Goal: Task Accomplishment & Management: Use online tool/utility

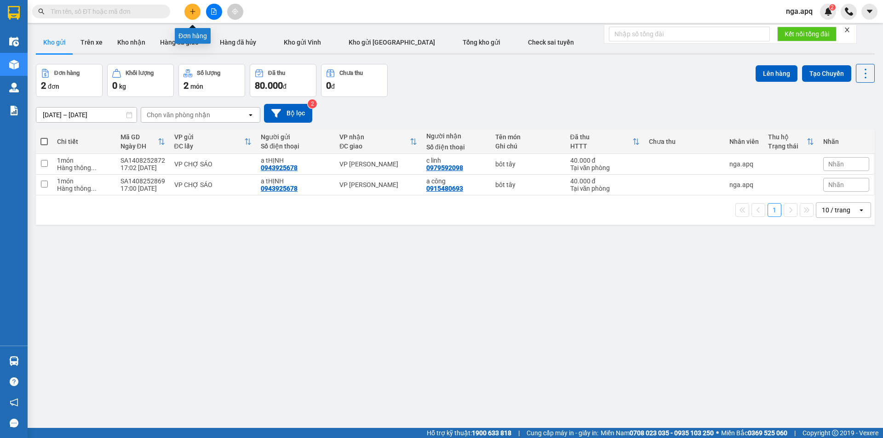
click at [195, 12] on button at bounding box center [192, 12] width 16 height 16
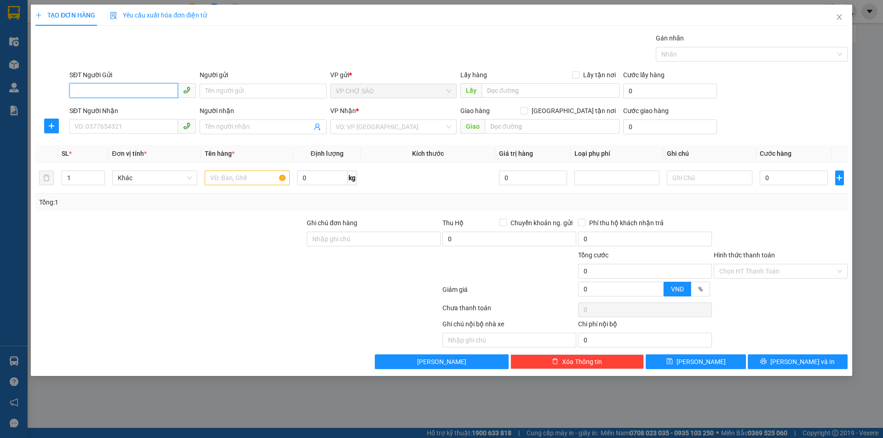
click at [74, 92] on input "SĐT Người Gửi" at bounding box center [123, 90] width 109 height 15
click at [83, 105] on div "0985116398 - a thắng" at bounding box center [132, 109] width 115 height 10
type input "0985116398"
type input "a thắng"
type input "0985116398"
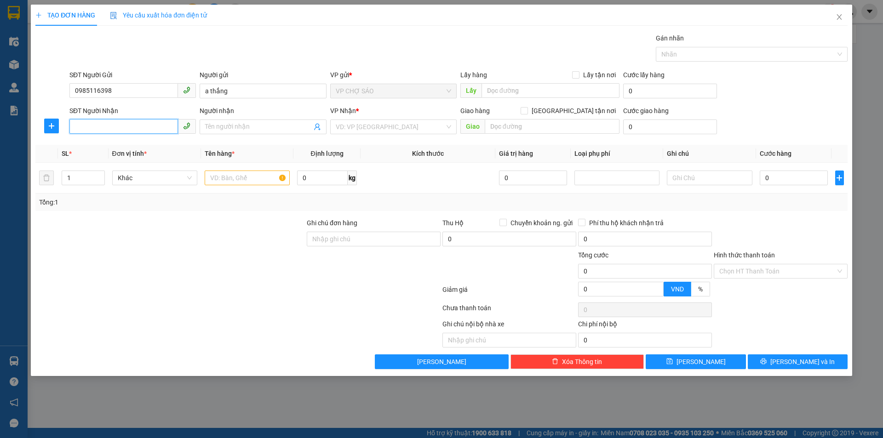
click at [82, 127] on input "SĐT Người Nhận" at bounding box center [123, 126] width 109 height 15
click at [87, 173] on div "0988869333 - a hảo" at bounding box center [132, 175] width 115 height 10
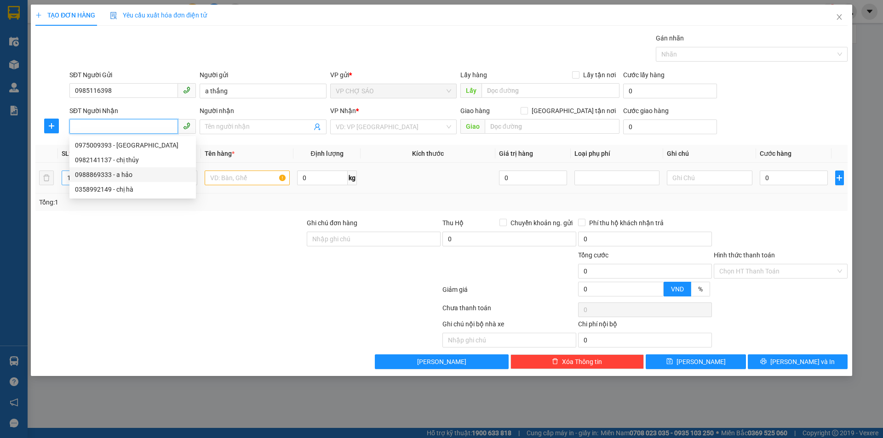
type input "0988869333"
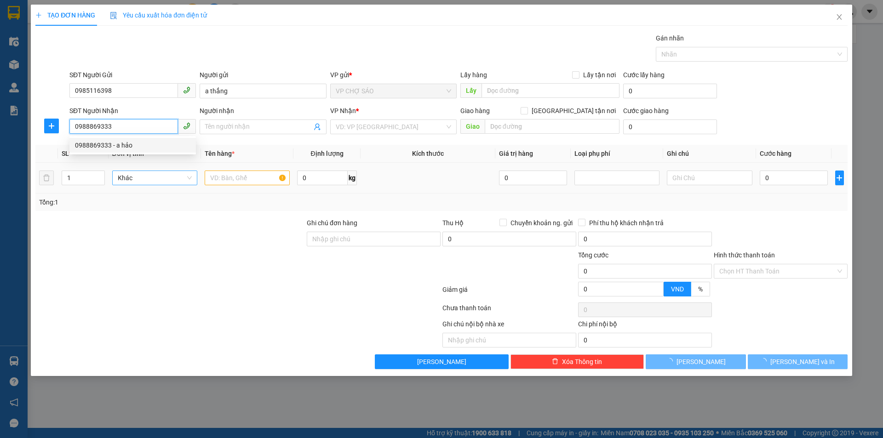
type input "a hảo"
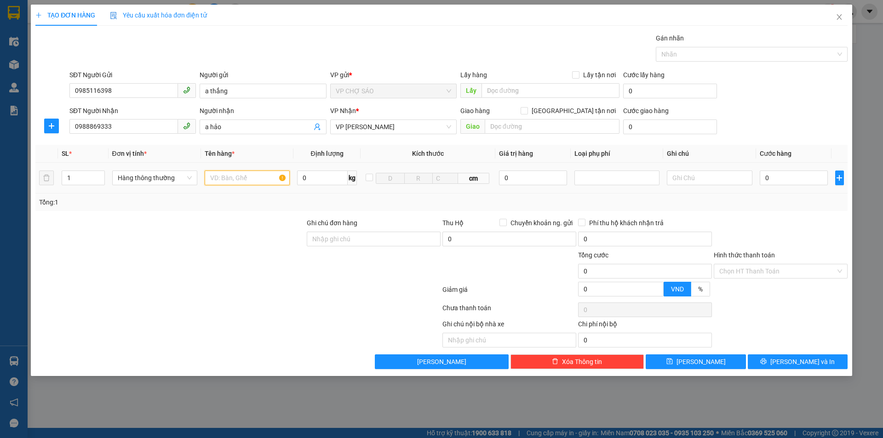
click at [213, 177] on input "text" at bounding box center [247, 178] width 85 height 15
type input "vât tư y tê"
click at [771, 178] on input "0" at bounding box center [794, 178] width 69 height 15
type input "4"
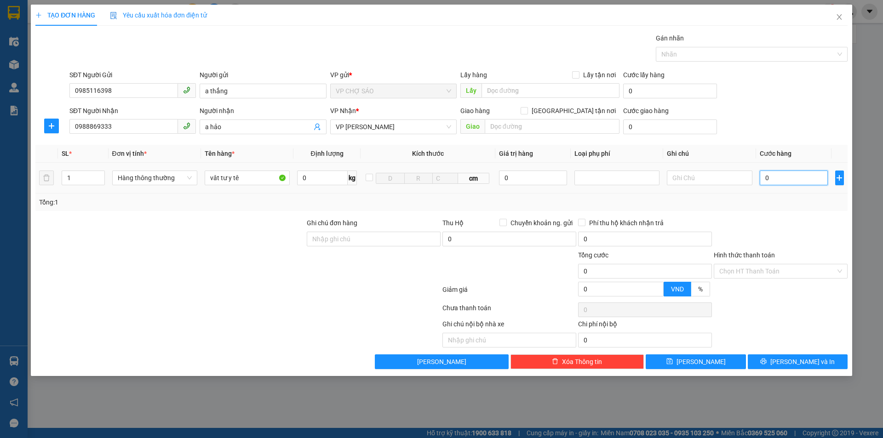
type input "4"
type input "40"
type input "400"
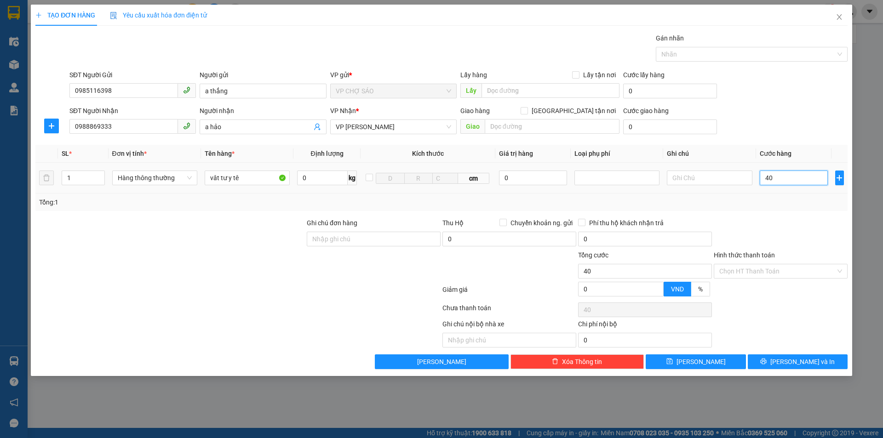
type input "400"
type input "4.000"
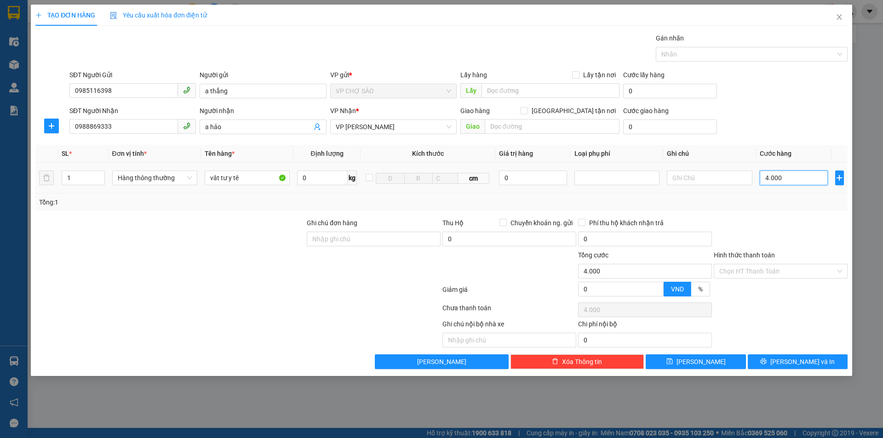
type input "40.000"
click at [777, 272] on input "Hình thức thanh toán" at bounding box center [777, 271] width 116 height 14
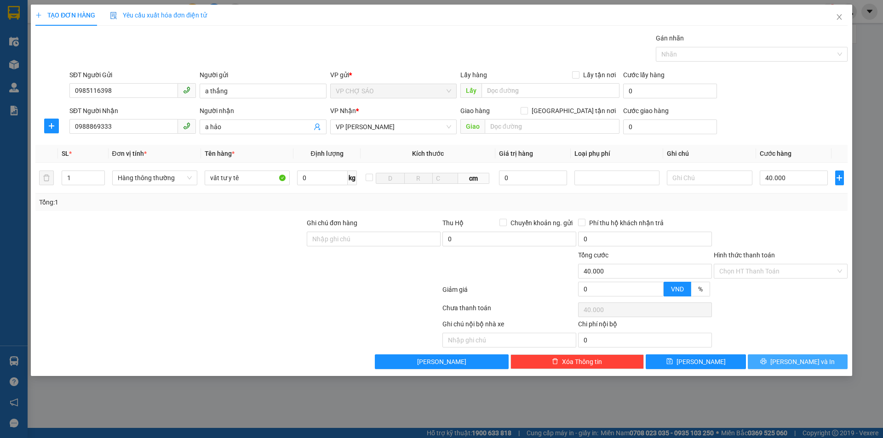
click at [796, 366] on span "Lưu và In" at bounding box center [802, 362] width 64 height 10
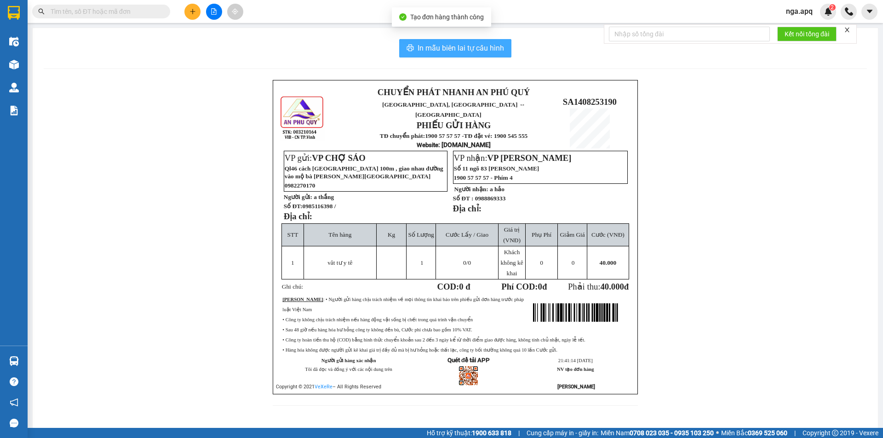
click at [445, 52] on span "In mẫu biên lai tự cấu hình" at bounding box center [460, 47] width 86 height 11
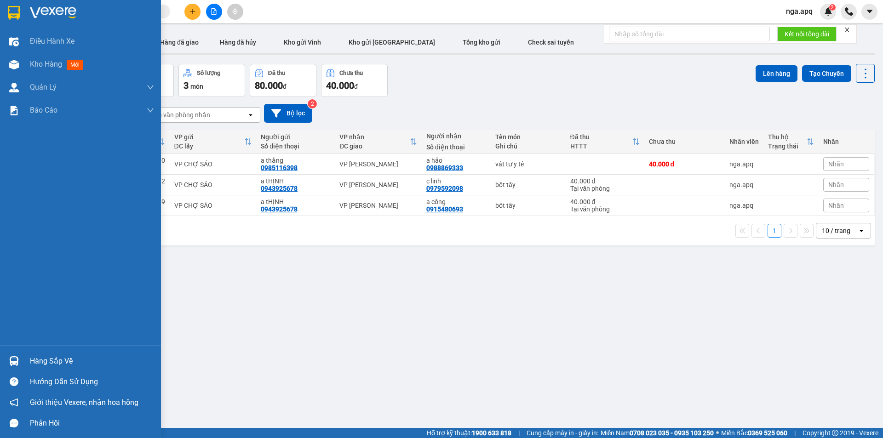
click at [18, 358] on img at bounding box center [14, 361] width 10 height 10
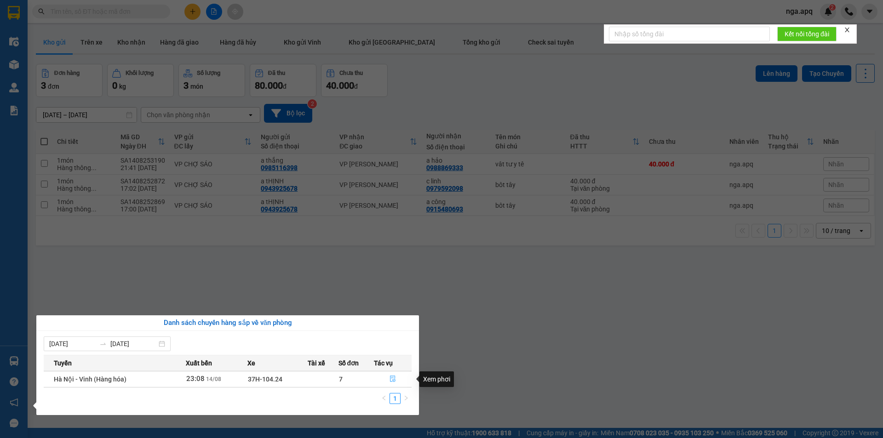
click at [391, 376] on button "button" at bounding box center [392, 379] width 37 height 15
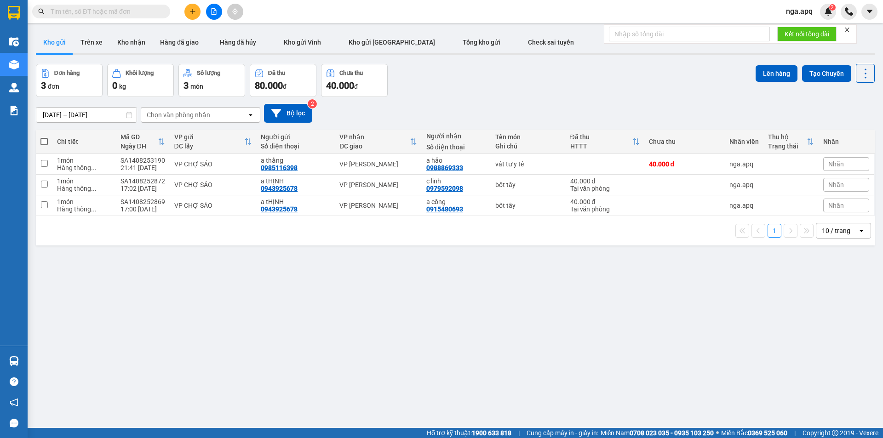
click at [184, 115] on div "Chọn văn phòng nhận" at bounding box center [178, 114] width 63 height 9
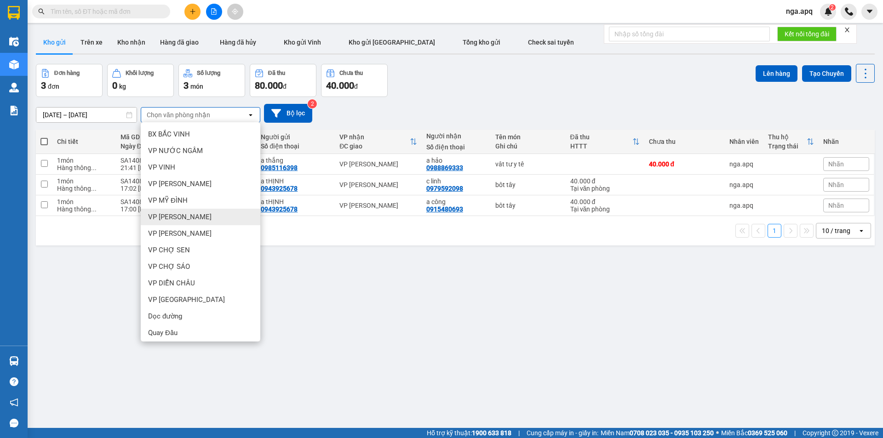
click at [186, 217] on span "VP [PERSON_NAME]" at bounding box center [179, 216] width 63 height 9
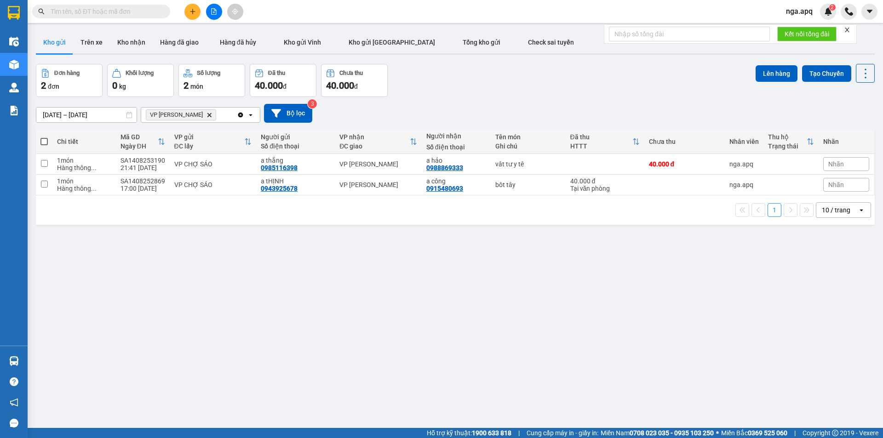
click at [42, 139] on span at bounding box center [43, 141] width 7 height 7
click at [44, 137] on input "checkbox" at bounding box center [44, 137] width 0 height 0
checkbox input "true"
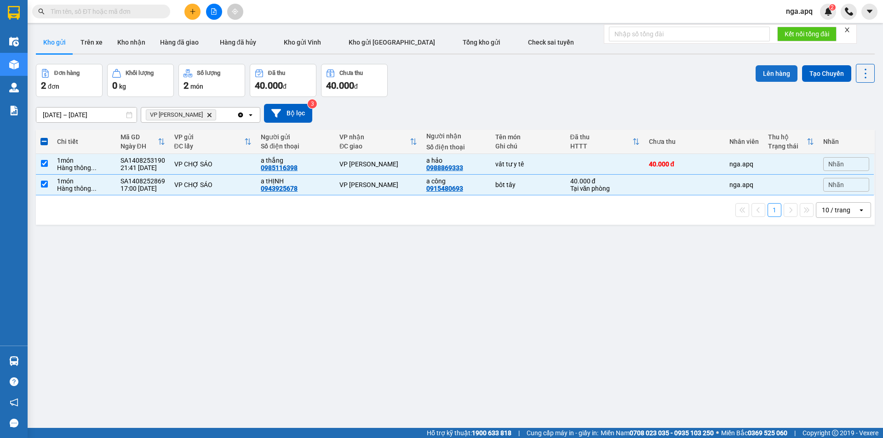
click at [763, 69] on button "Lên hàng" at bounding box center [776, 73] width 42 height 17
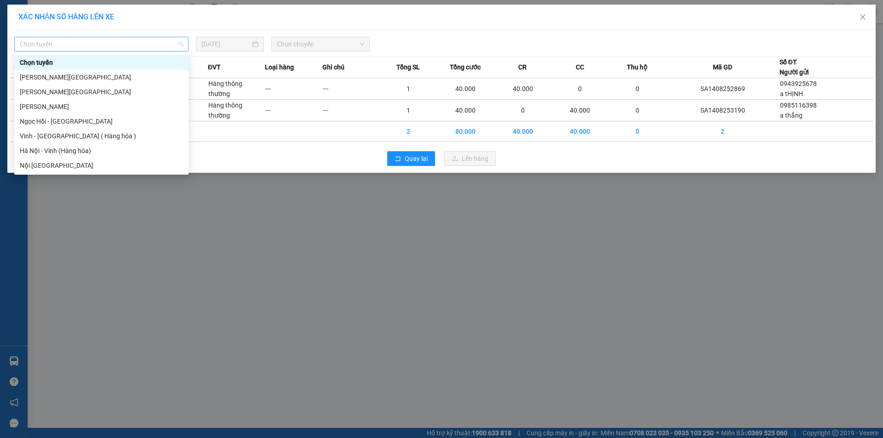
click at [56, 46] on span "Chọn tuyến" at bounding box center [101, 44] width 163 height 14
click at [24, 137] on div "Vinh - [GEOGRAPHIC_DATA] ( Hàng hóa )" at bounding box center [101, 136] width 163 height 10
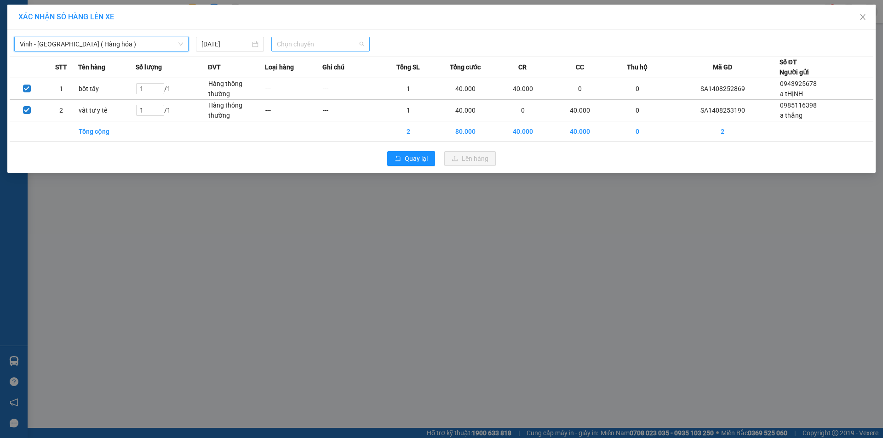
click at [324, 47] on span "Chọn chuyến" at bounding box center [320, 44] width 87 height 14
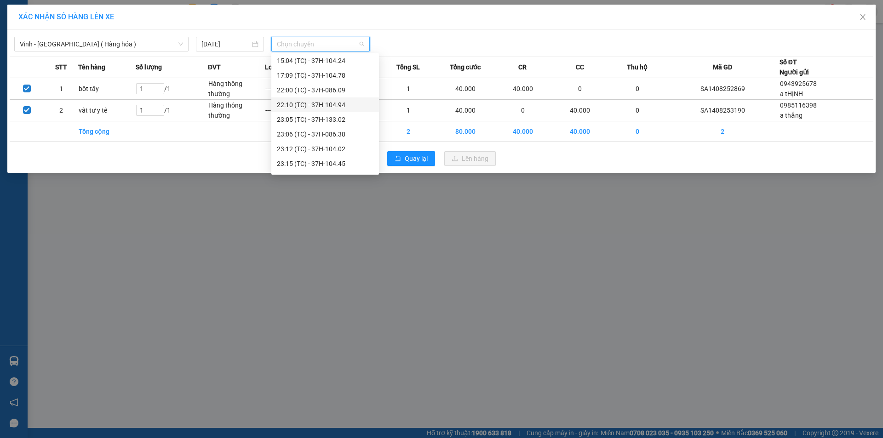
scroll to position [138, 0]
click at [301, 86] on div "23:05 (TC) - 37H-133.02" at bounding box center [325, 86] width 97 height 10
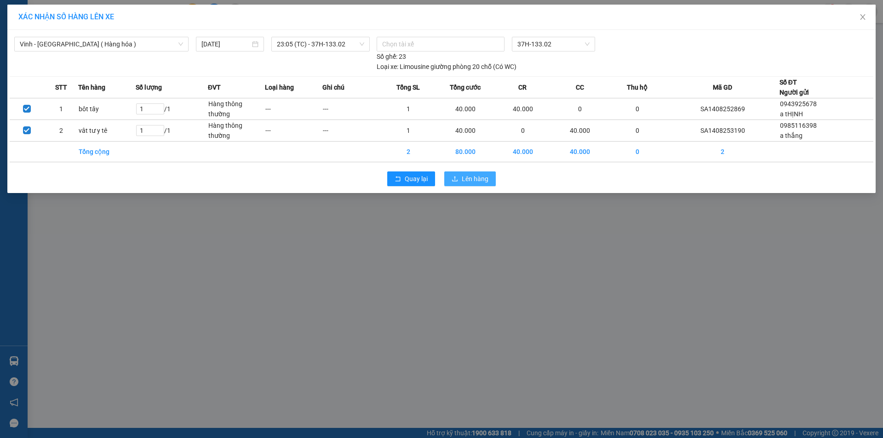
click at [474, 181] on span "Lên hàng" at bounding box center [475, 179] width 27 height 10
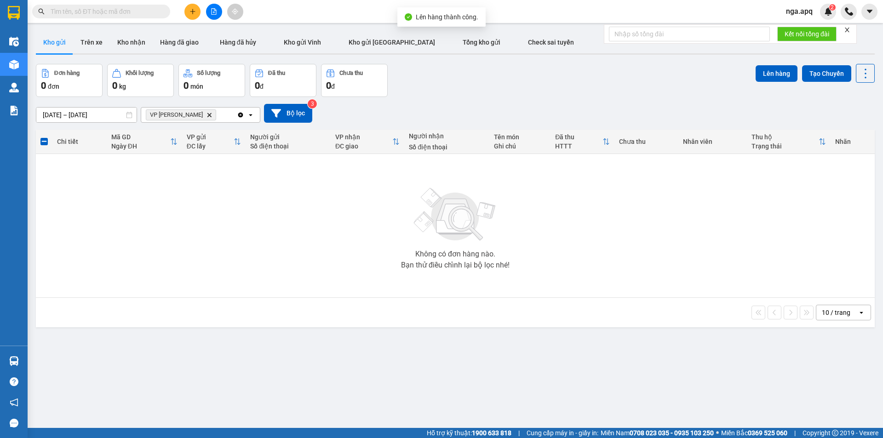
click at [207, 116] on icon "VP NGỌC HỒI, close by backspace" at bounding box center [209, 115] width 4 height 4
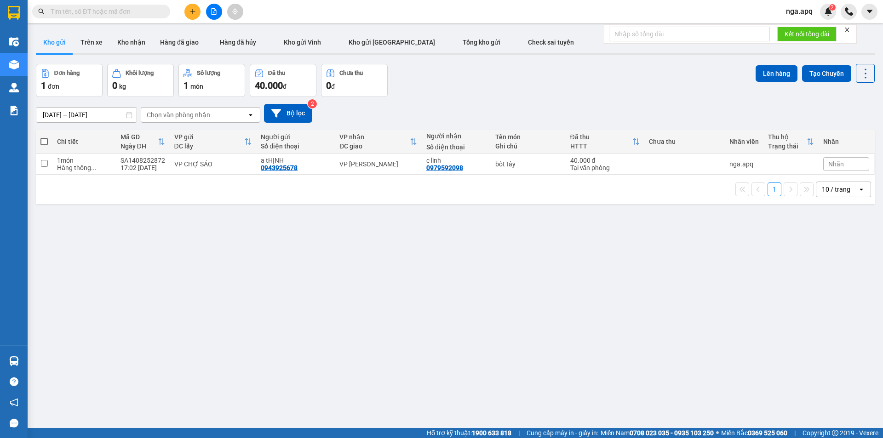
click at [42, 138] on span at bounding box center [43, 141] width 7 height 7
click at [44, 137] on input "checkbox" at bounding box center [44, 137] width 0 height 0
checkbox input "true"
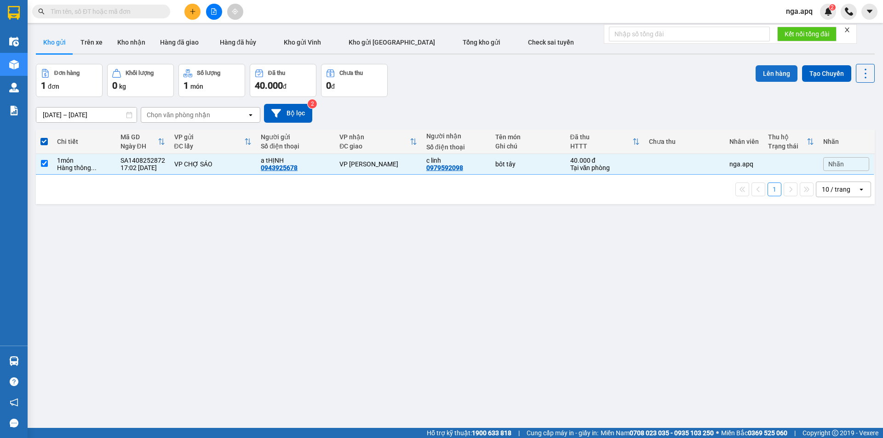
click at [767, 71] on button "Lên hàng" at bounding box center [776, 73] width 42 height 17
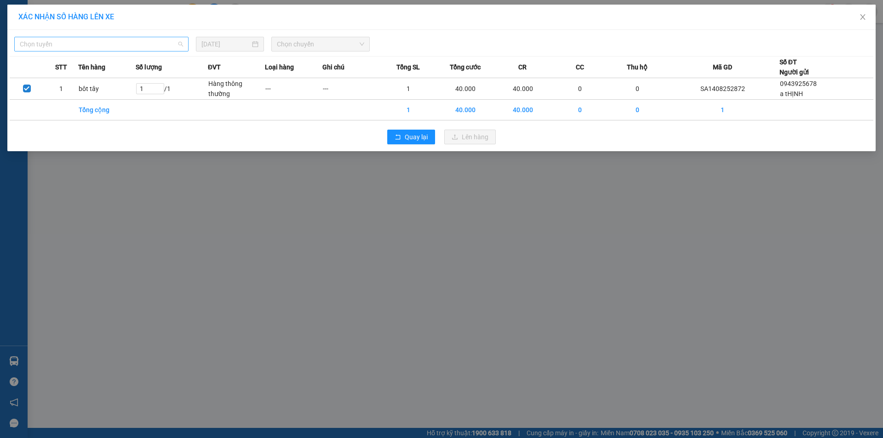
click at [46, 41] on span "Chọn tuyến" at bounding box center [101, 44] width 163 height 14
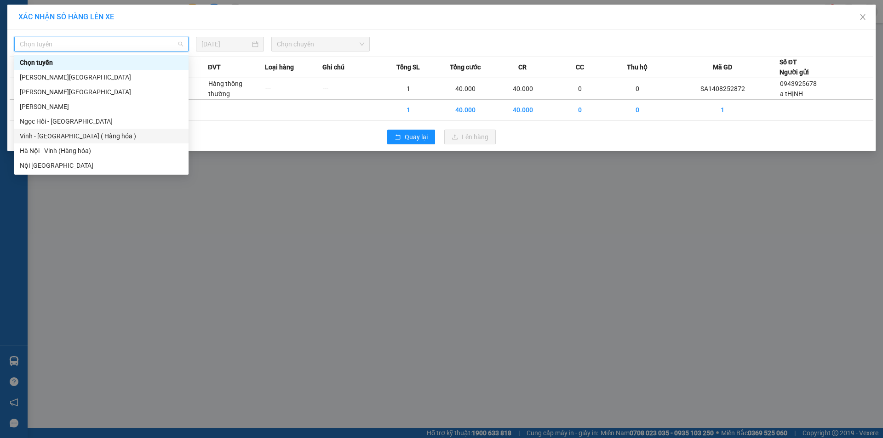
click at [30, 134] on div "Vinh - [GEOGRAPHIC_DATA] ( Hàng hóa )" at bounding box center [101, 136] width 163 height 10
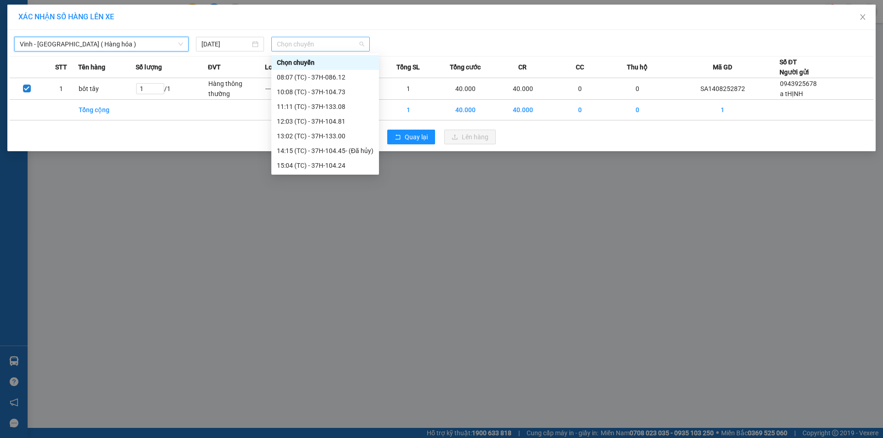
click at [320, 45] on span "Chọn chuyến" at bounding box center [320, 44] width 87 height 14
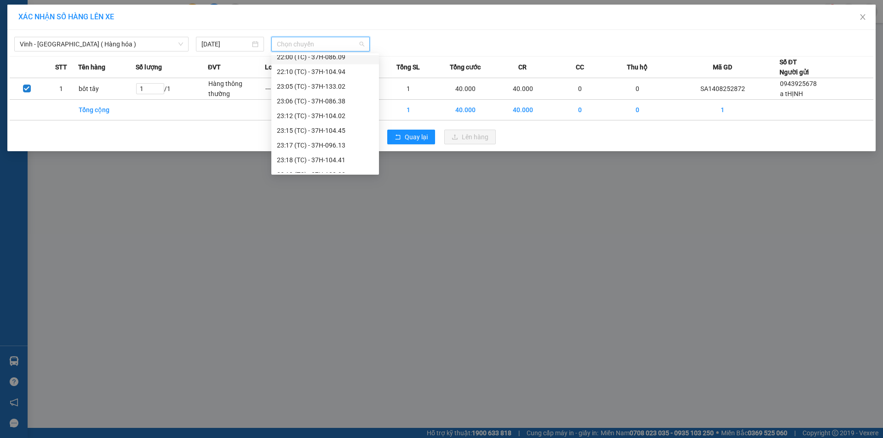
scroll to position [147, 0]
click at [302, 152] on div "23:18 (TC) - 37H-104.41" at bounding box center [325, 151] width 97 height 10
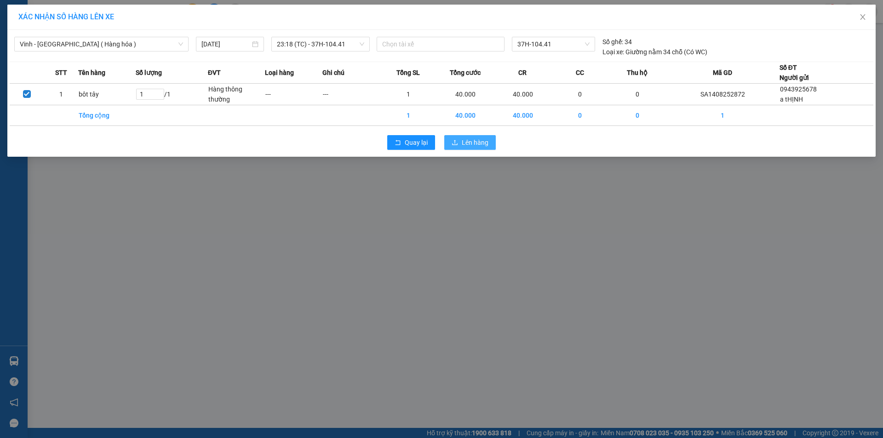
click at [471, 141] on span "Lên hàng" at bounding box center [475, 142] width 27 height 10
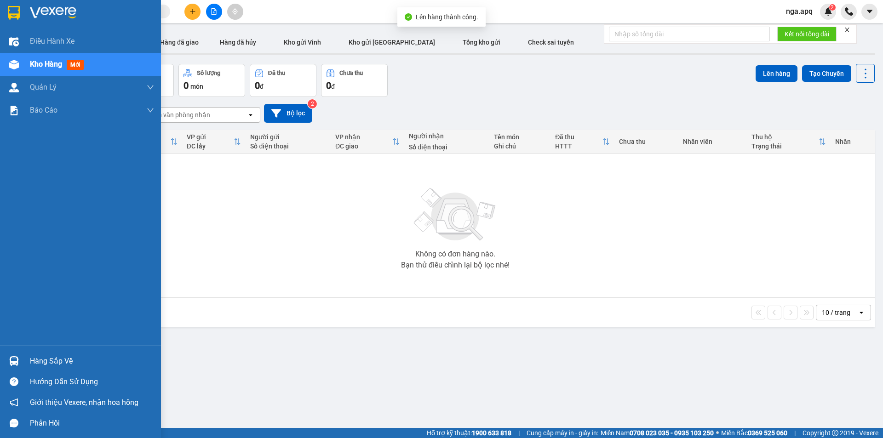
click at [13, 359] on img at bounding box center [14, 361] width 10 height 10
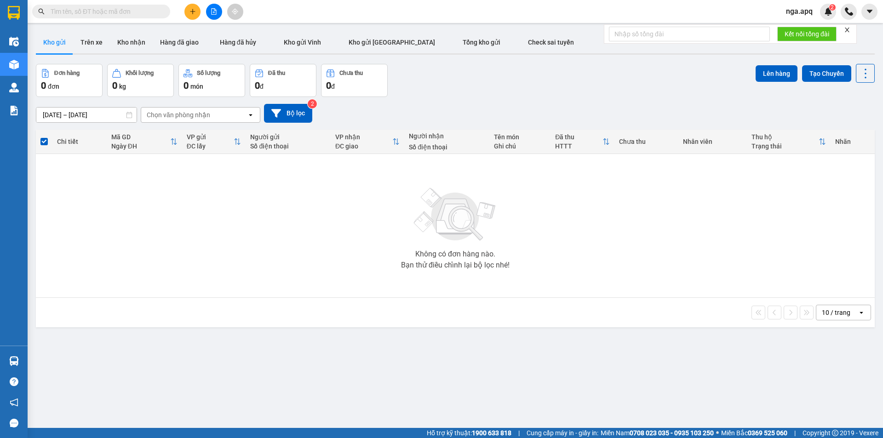
click at [669, 240] on section "Kết quả tìm kiếm ( 0 ) Bộ lọc No Data nga.apq 2 Điều hành xe Kho hàng mới Quản …" at bounding box center [441, 219] width 883 height 438
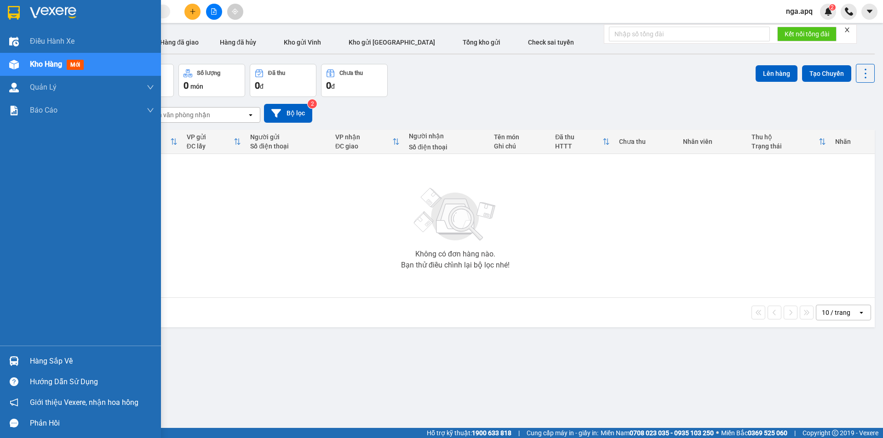
click at [51, 364] on div "Hàng sắp về" at bounding box center [92, 361] width 124 height 14
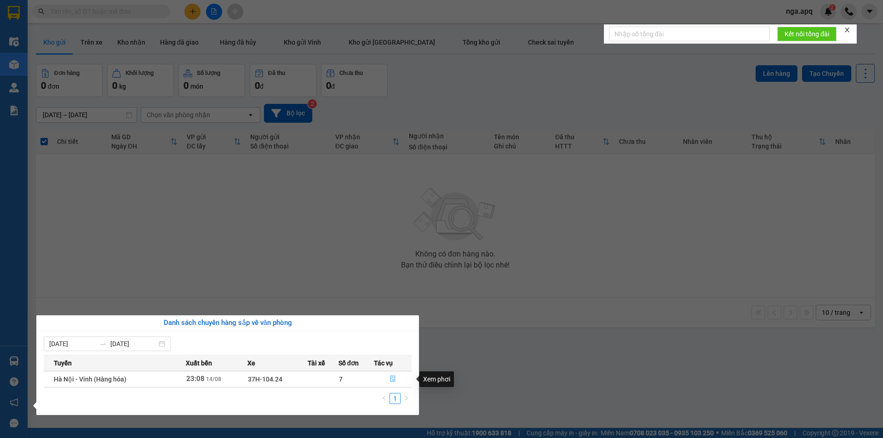
click at [380, 378] on button "button" at bounding box center [392, 379] width 37 height 15
